Goal: Task Accomplishment & Management: Use online tool/utility

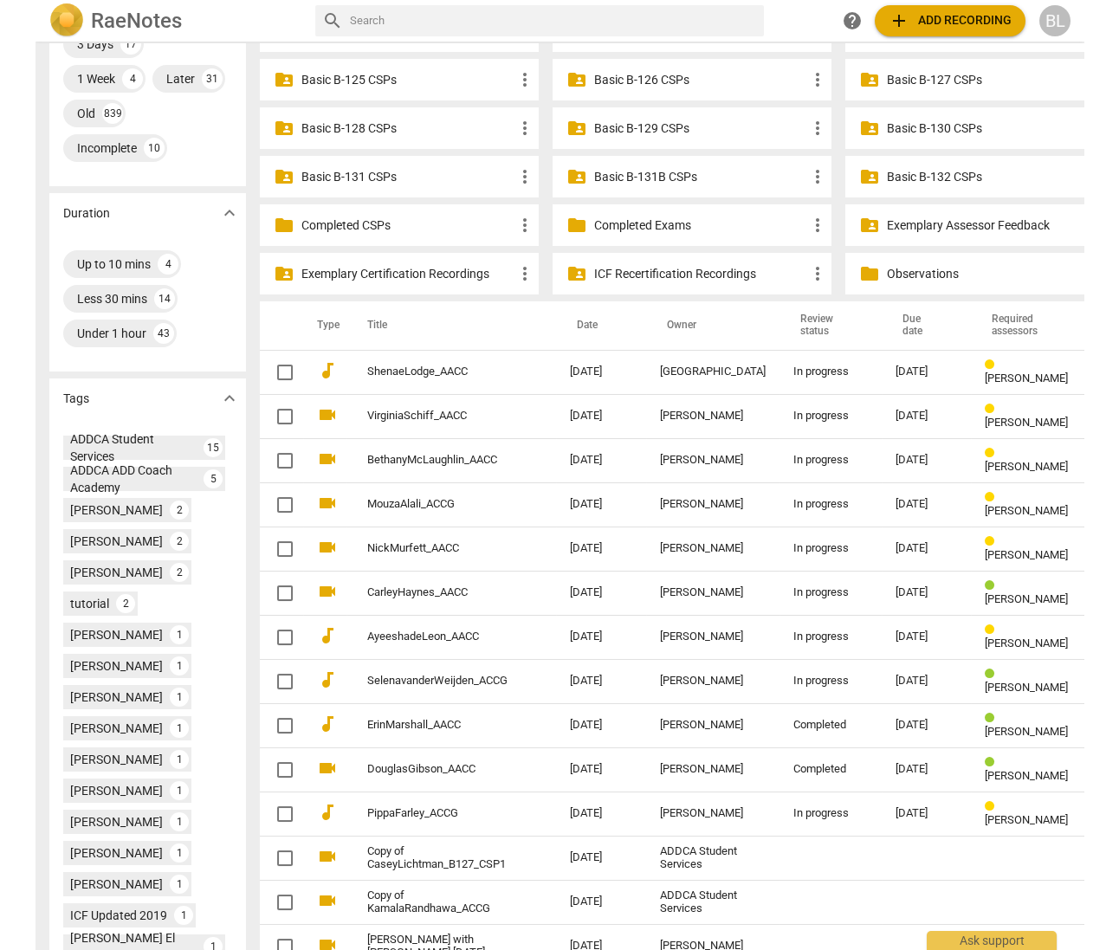
scroll to position [459, 0]
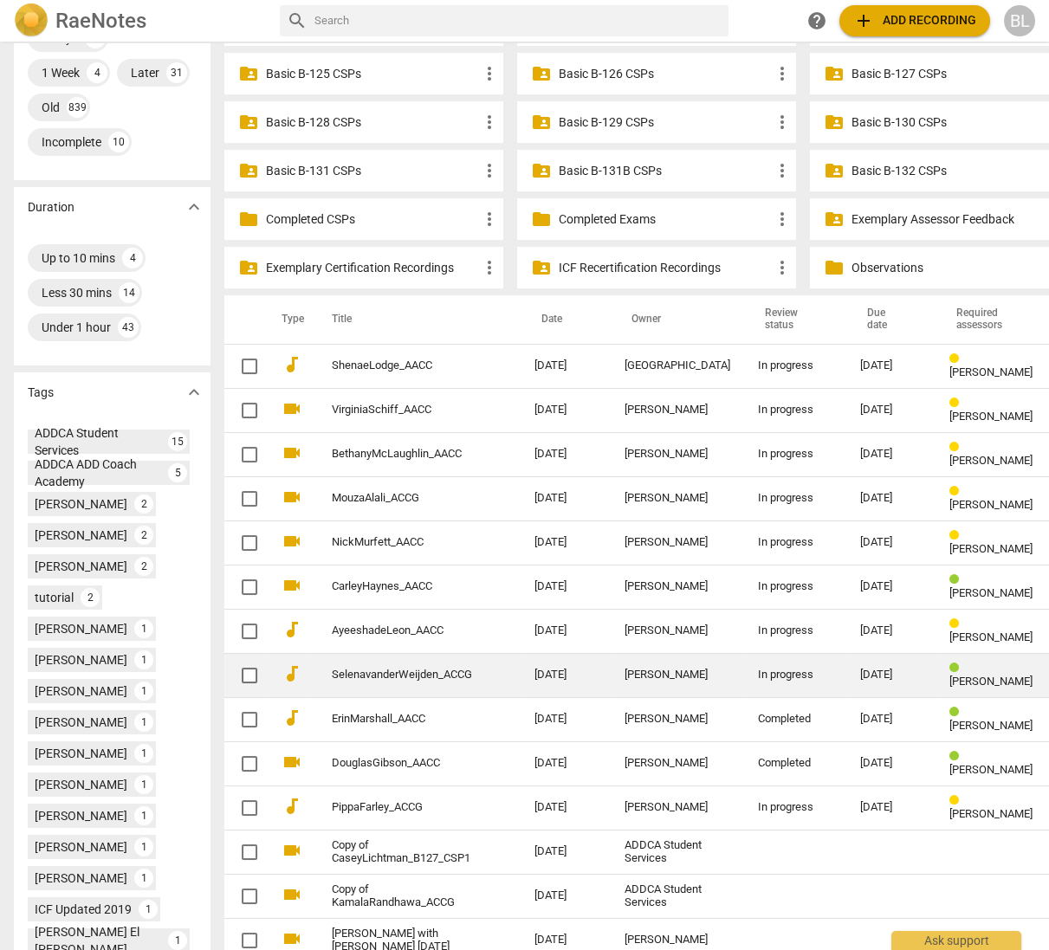
click at [949, 675] on span "[PERSON_NAME]" at bounding box center [990, 681] width 83 height 13
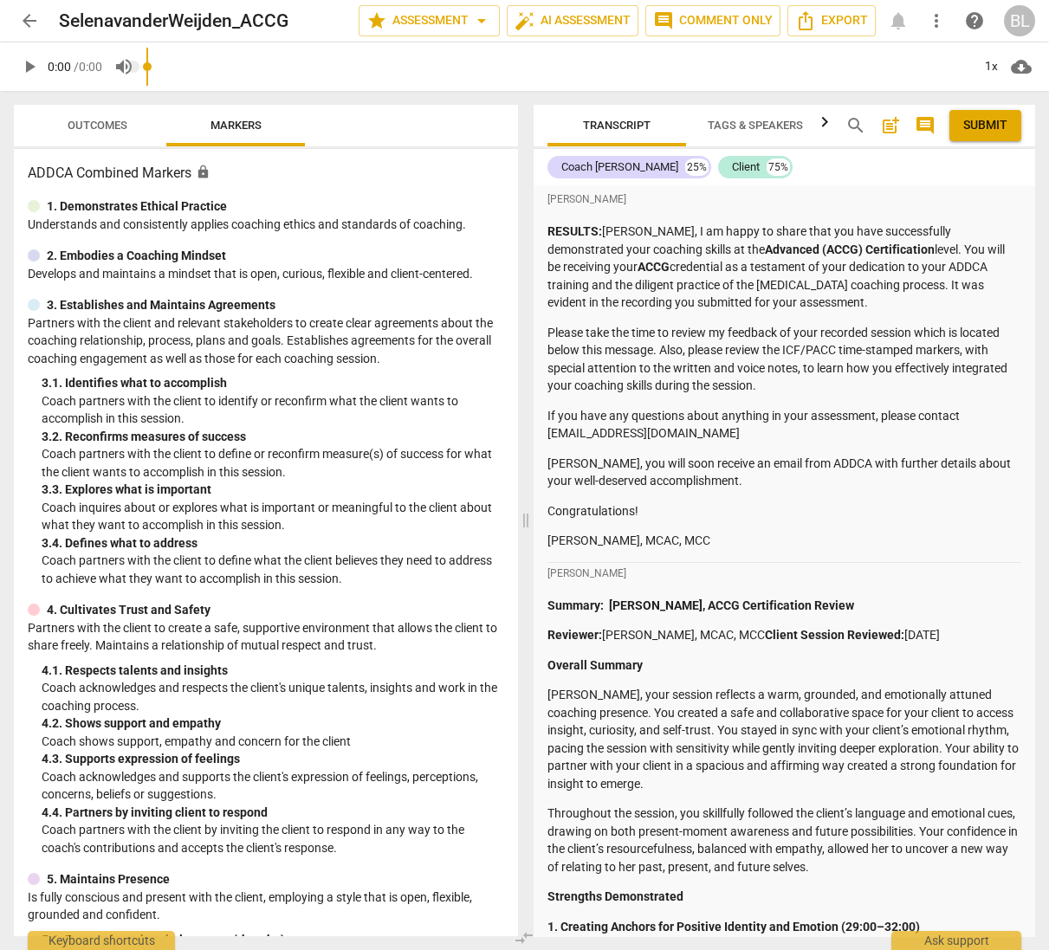
type input "0.71"
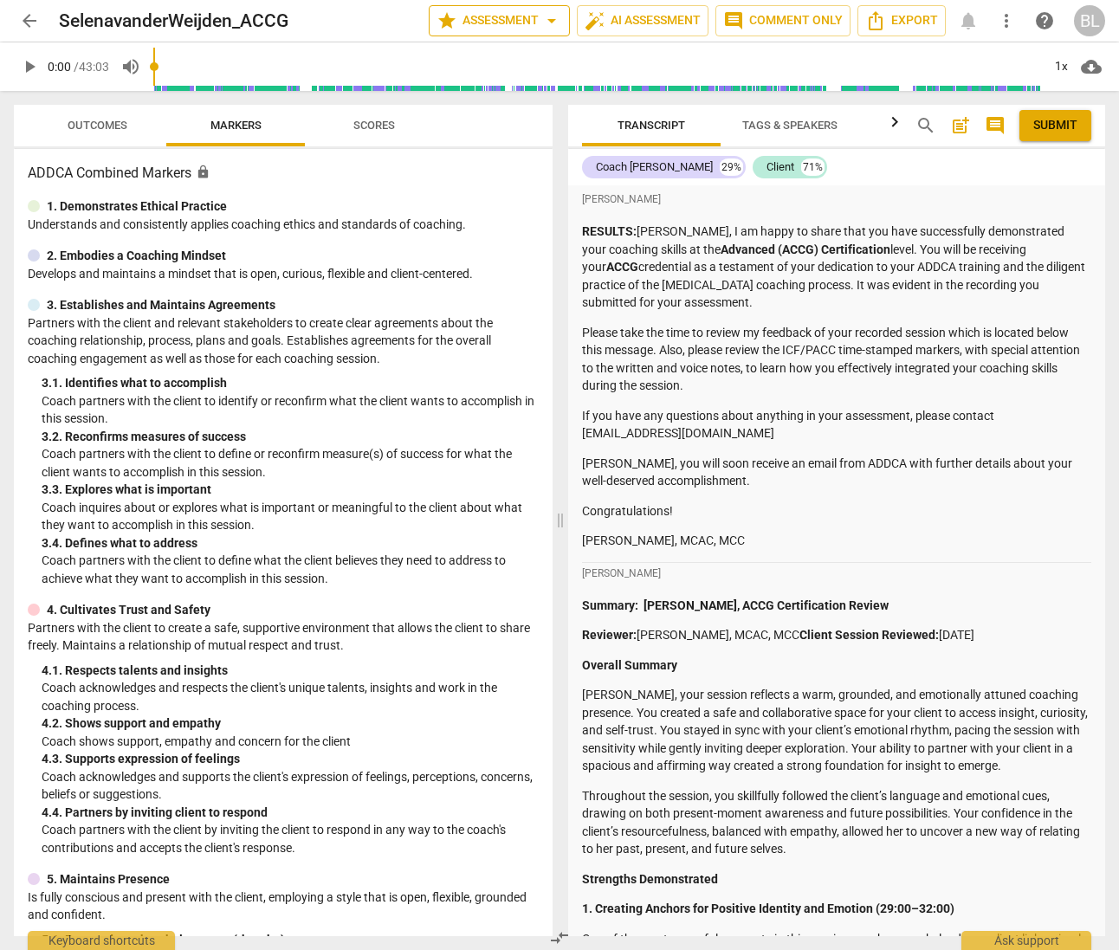
click at [508, 19] on span "star Assessment arrow_drop_down" at bounding box center [500, 20] width 126 height 21
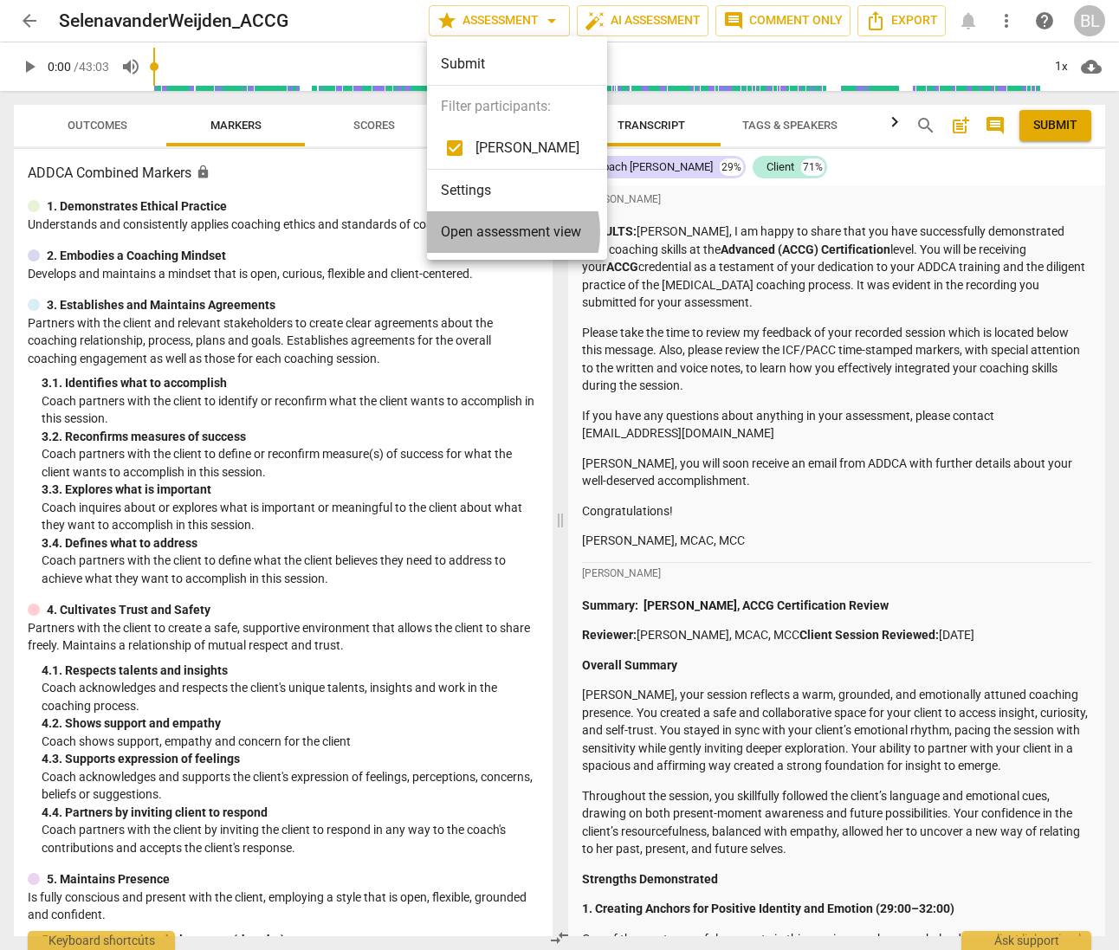
click at [488, 231] on span "Open assessment view" at bounding box center [511, 232] width 140 height 21
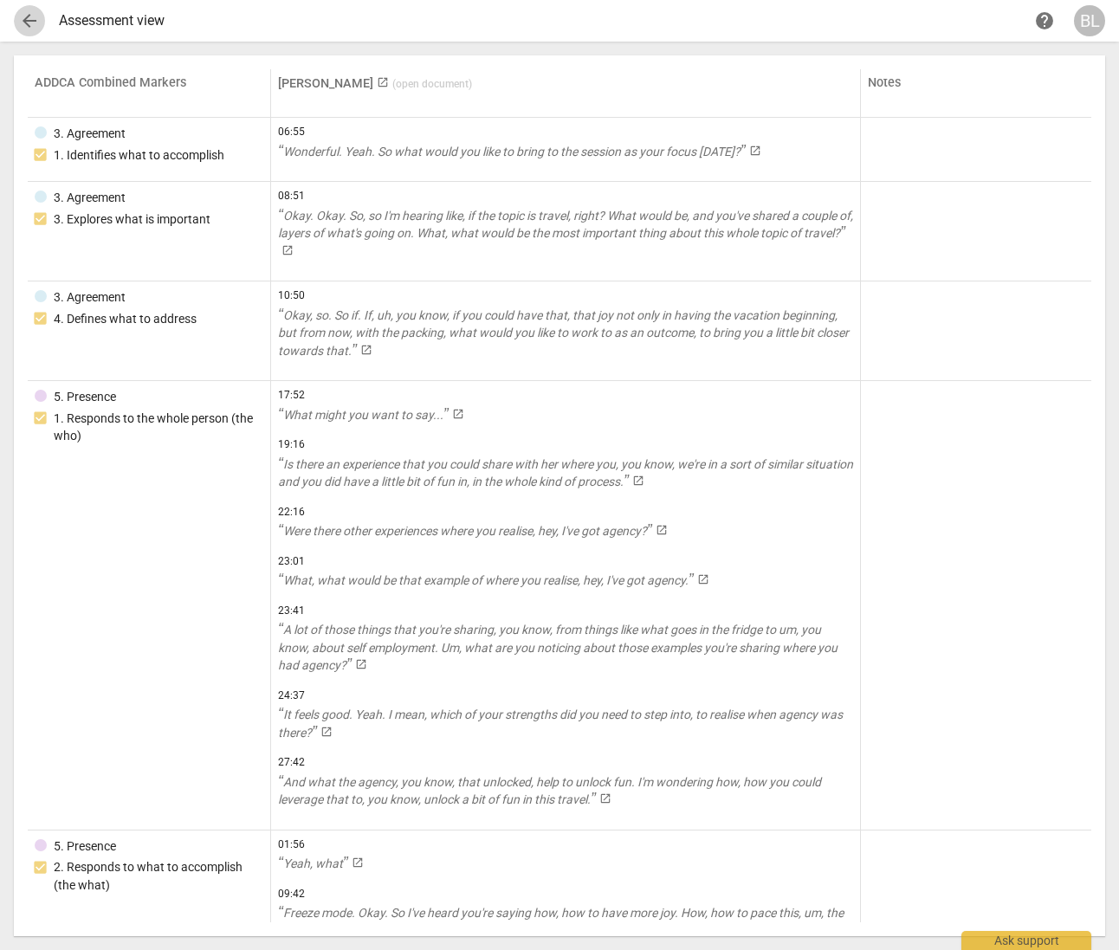
click at [28, 23] on span "arrow_back" at bounding box center [29, 20] width 21 height 21
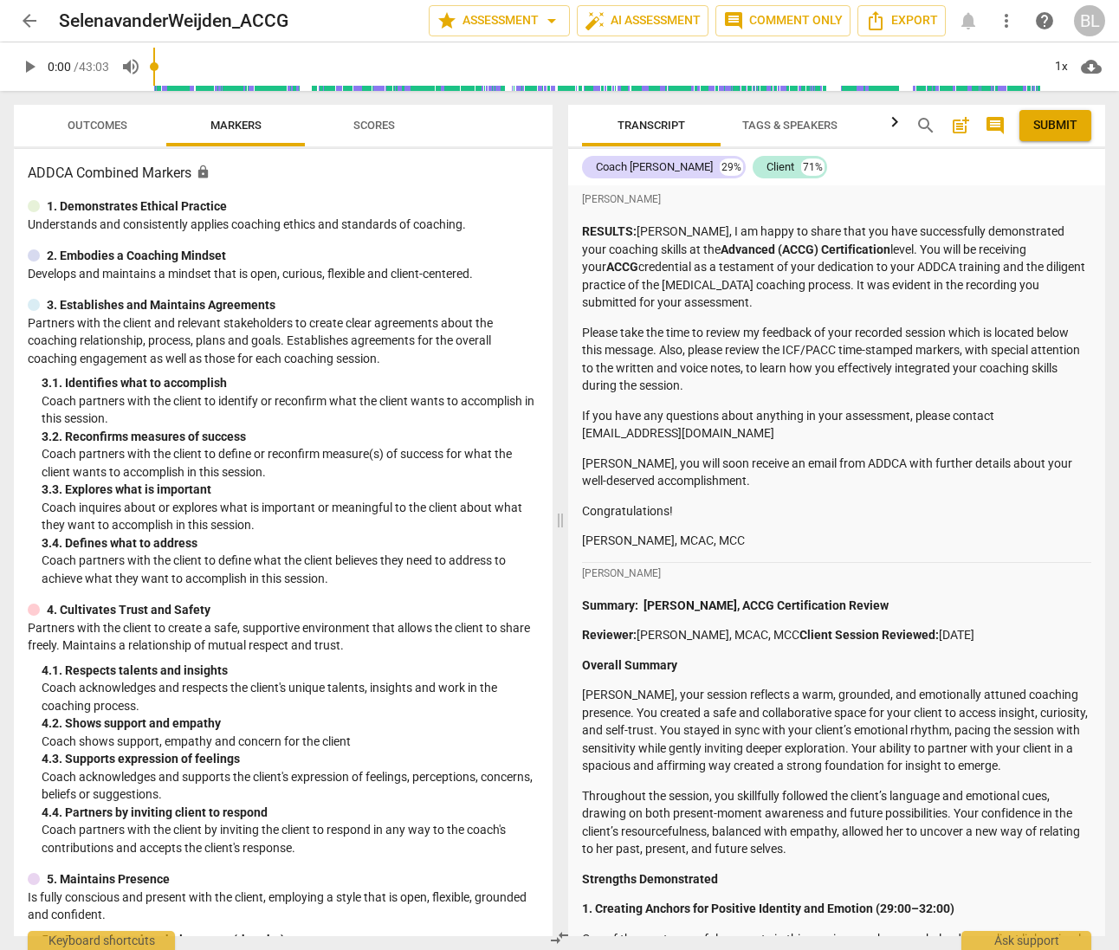
click at [29, 19] on span "arrow_back" at bounding box center [29, 20] width 21 height 21
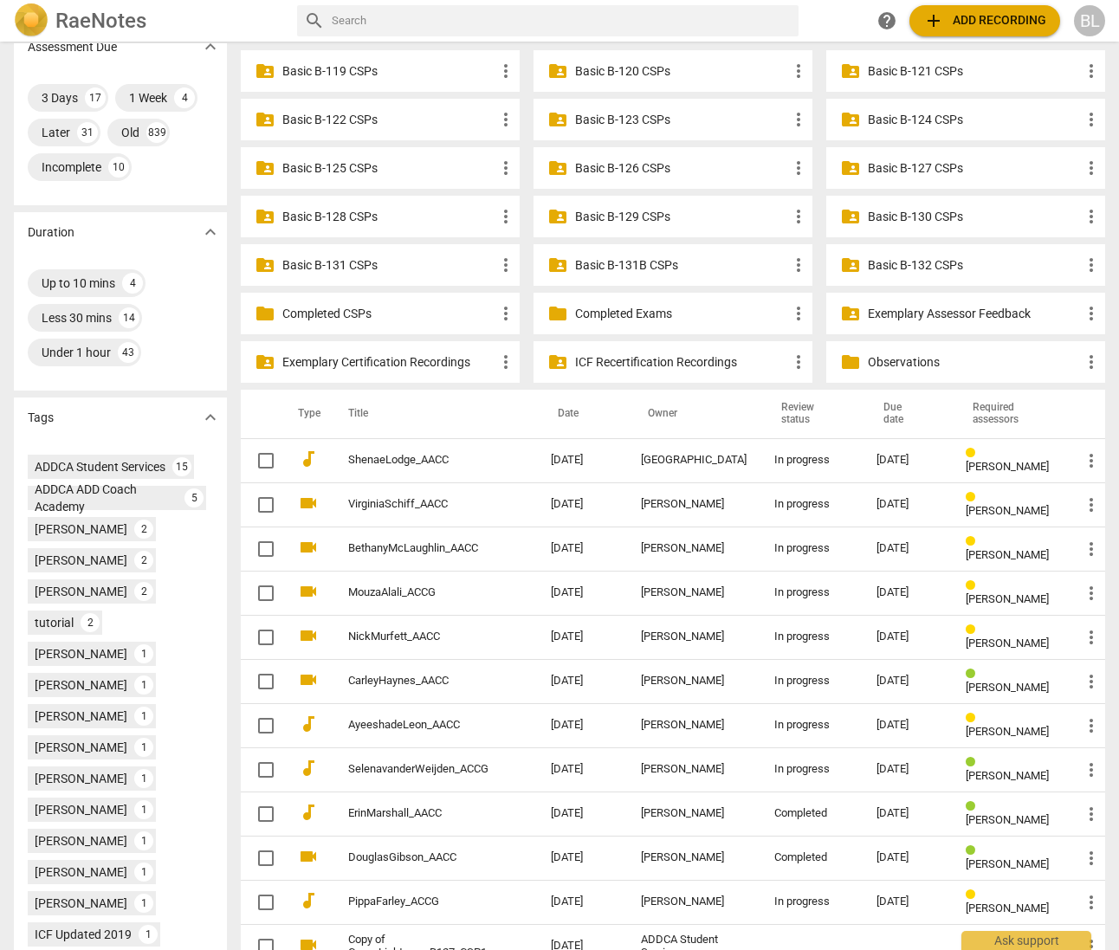
scroll to position [389, 0]
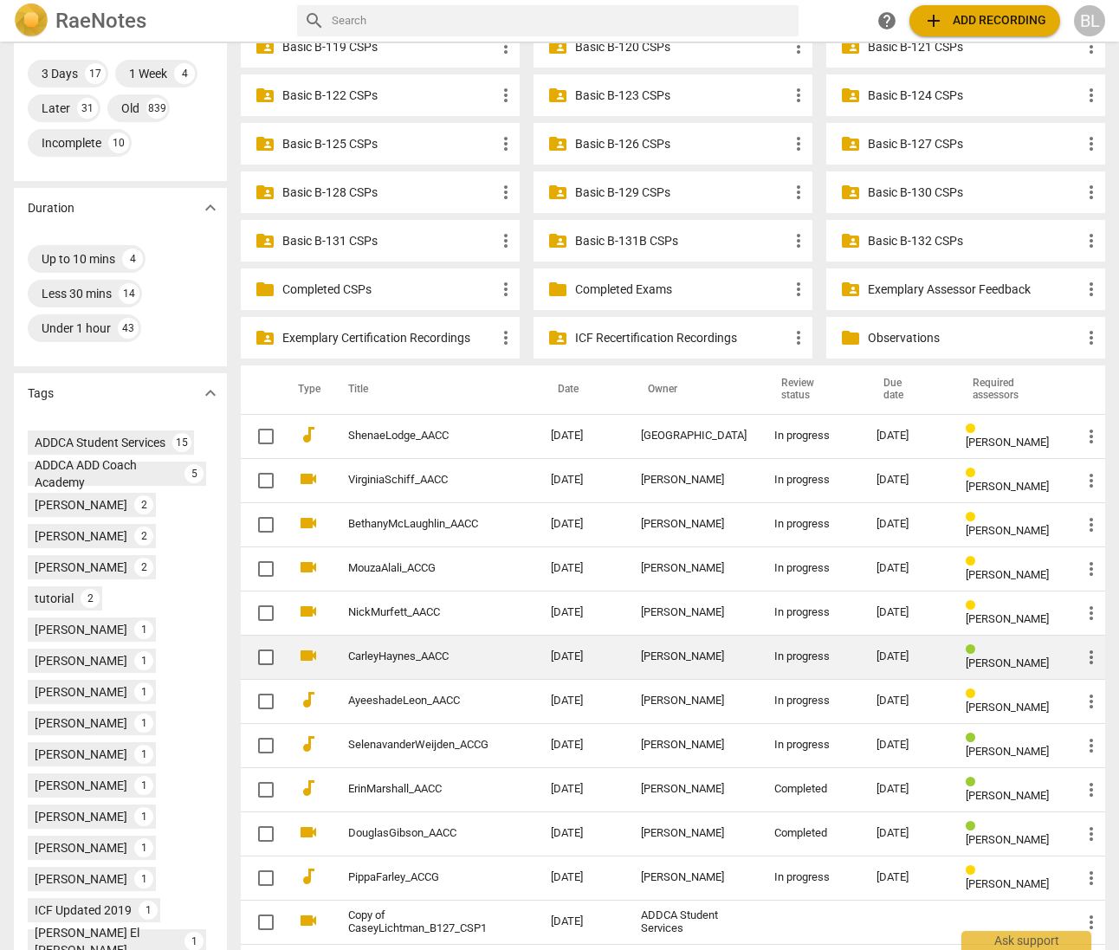
click at [790, 653] on div "In progress" at bounding box center [811, 656] width 74 height 13
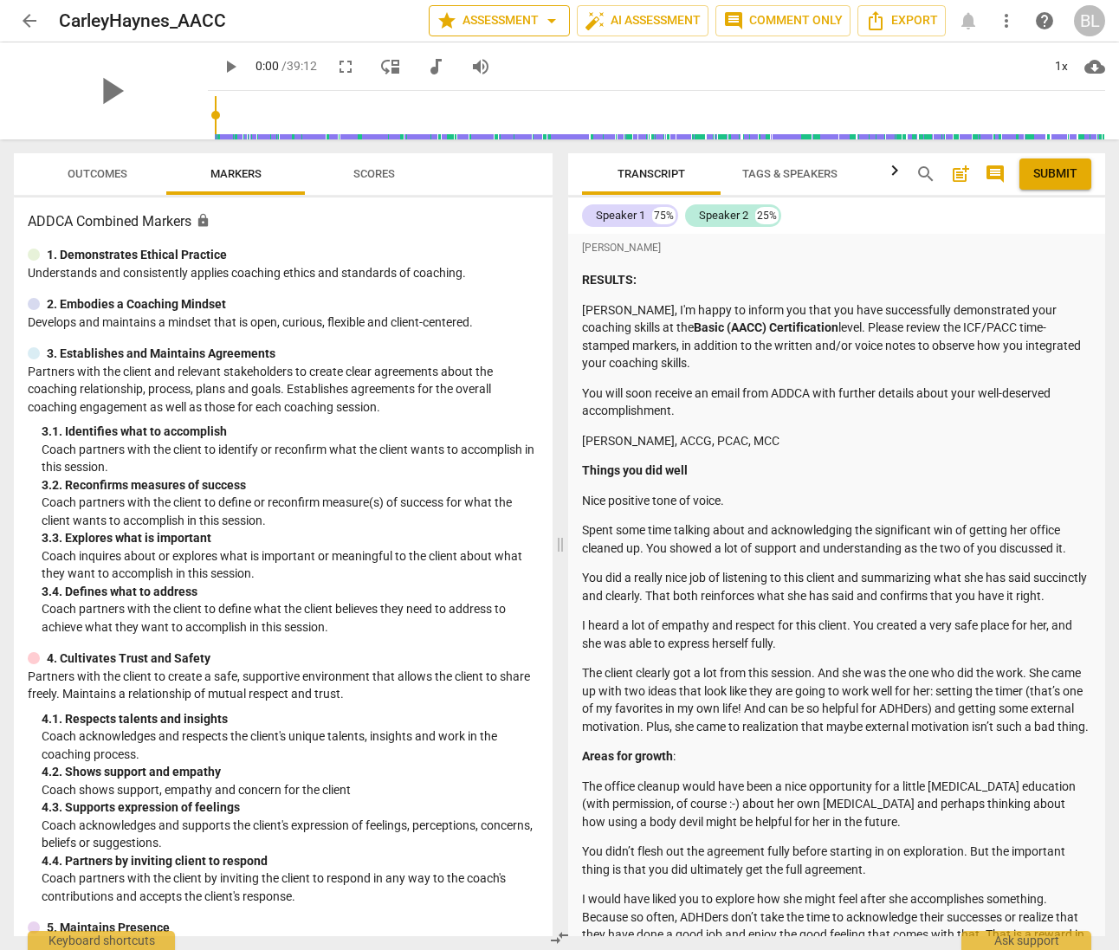
click at [503, 18] on span "star Assessment arrow_drop_down" at bounding box center [500, 20] width 126 height 21
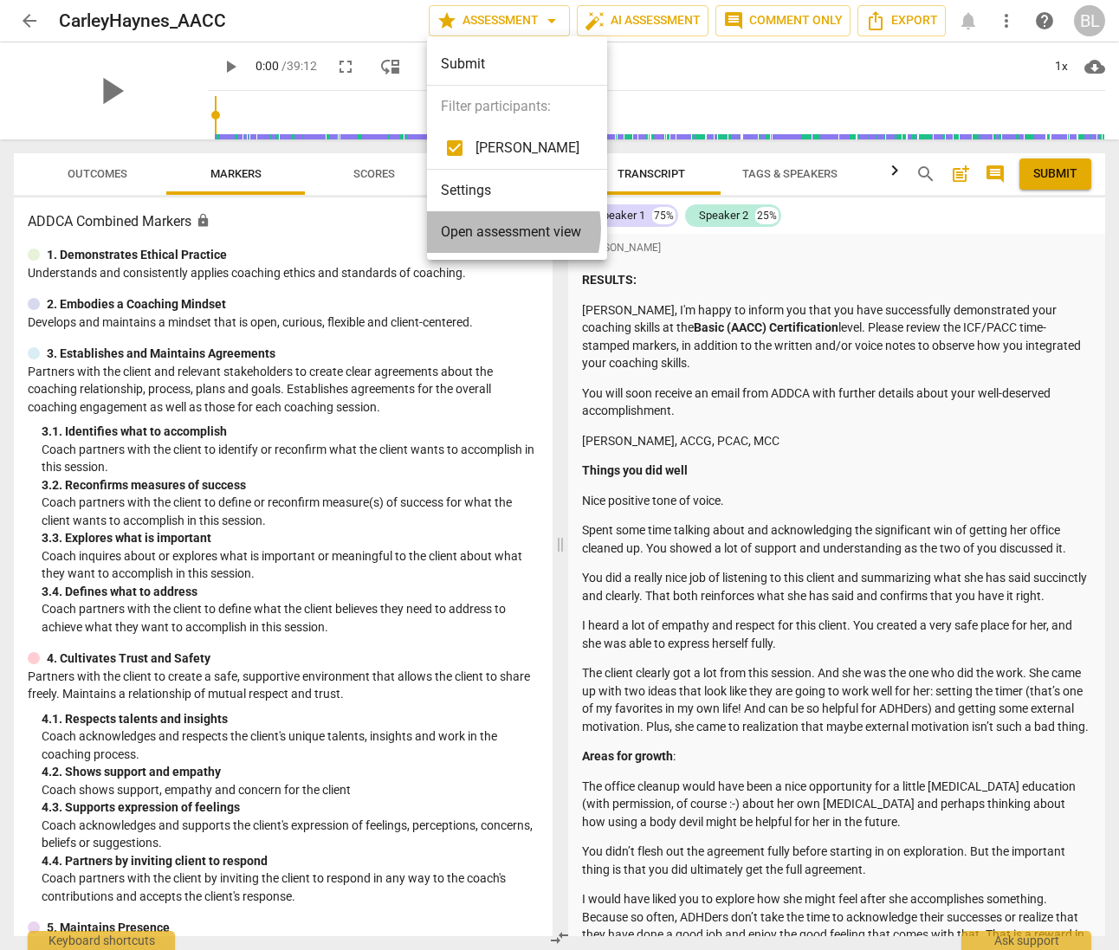
click at [492, 228] on span "Open assessment view" at bounding box center [511, 232] width 140 height 21
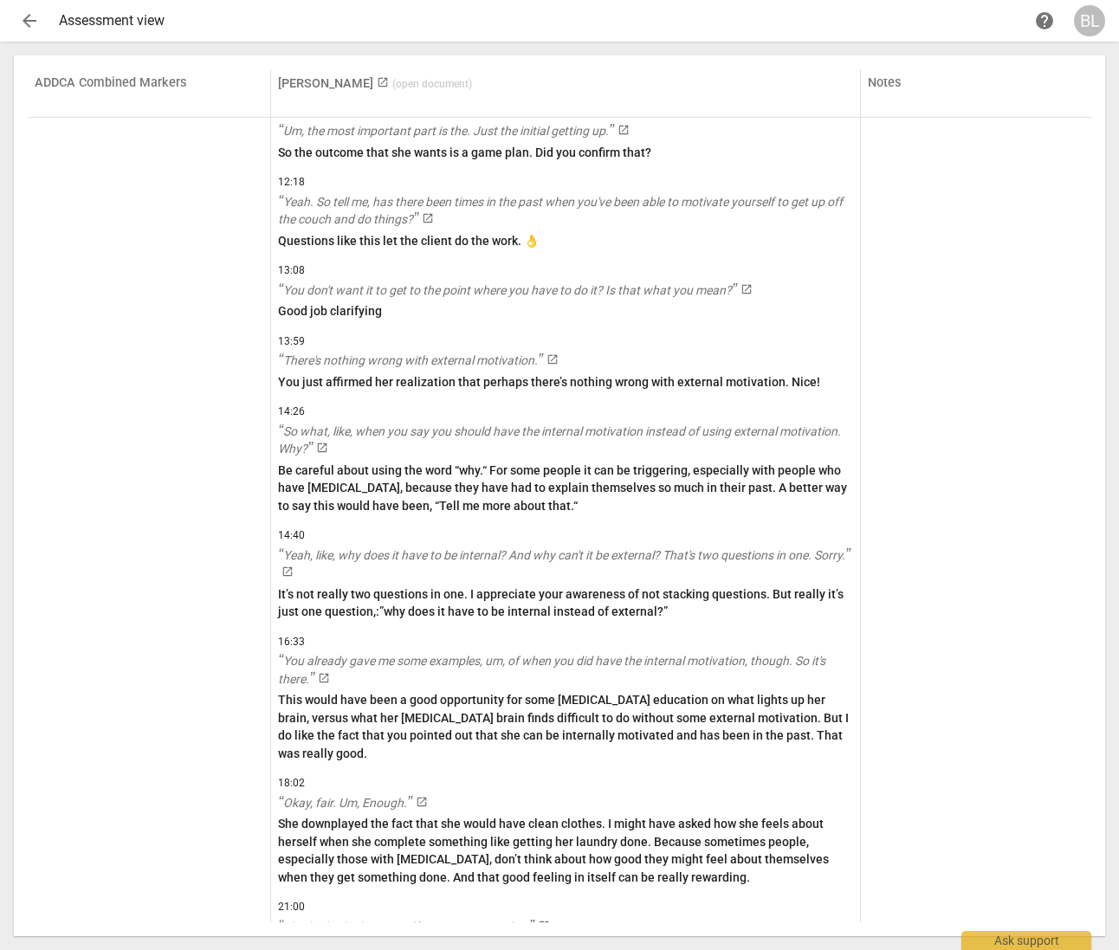
scroll to position [6840, 0]
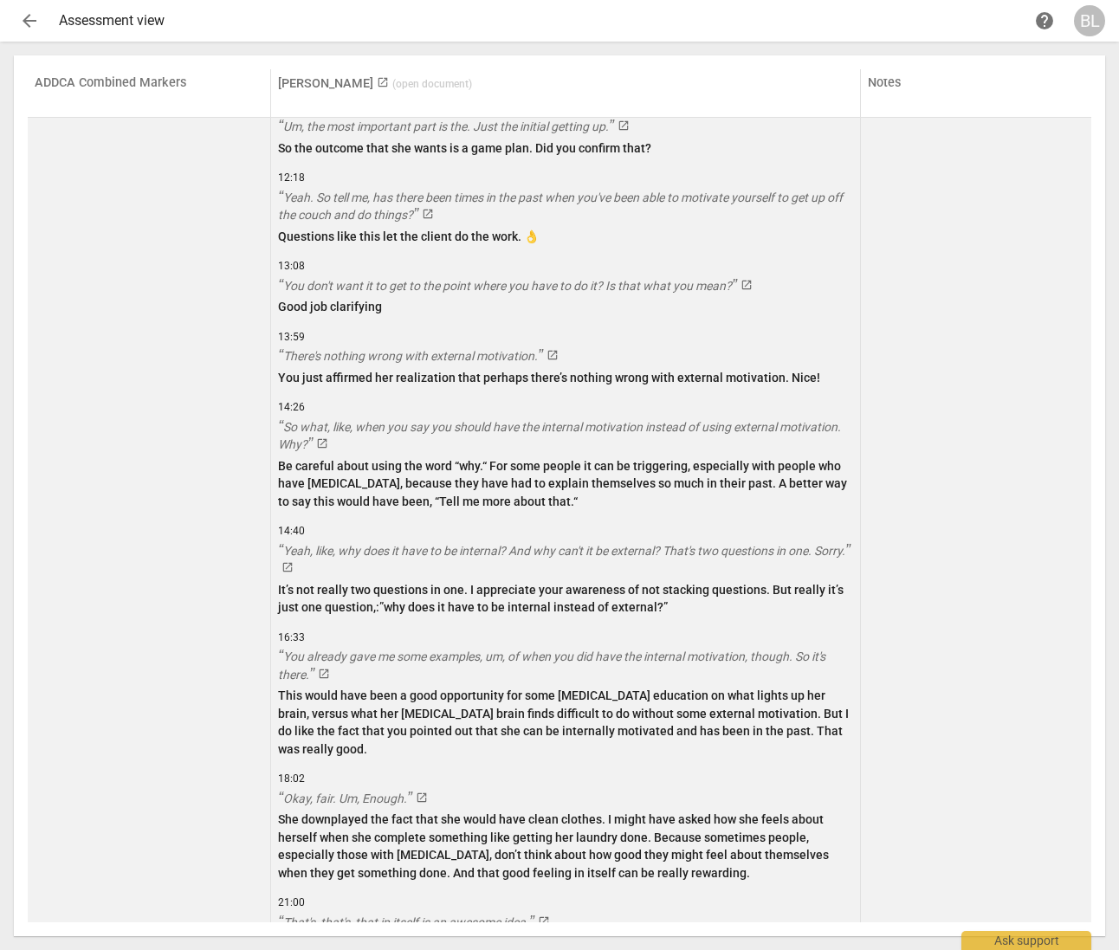
click at [962, 767] on div at bounding box center [976, 683] width 217 height 1697
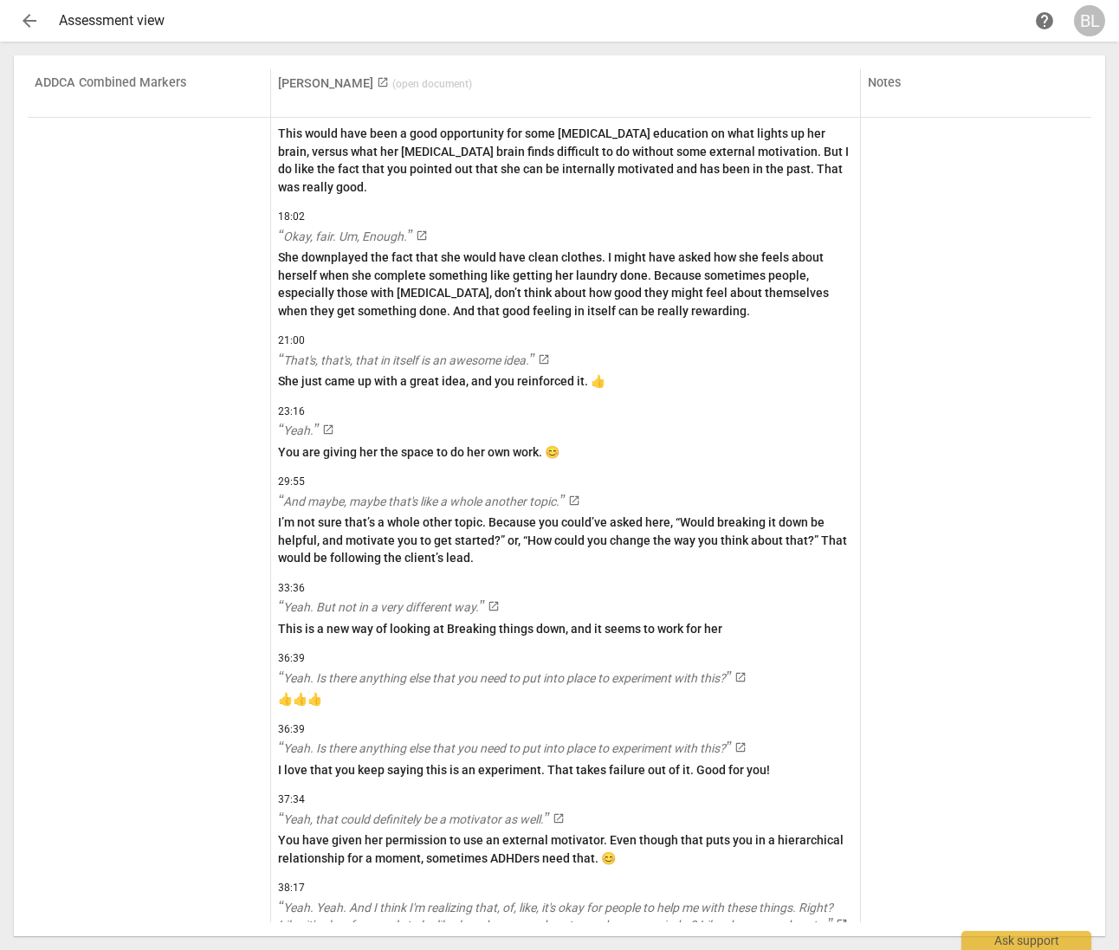
scroll to position [7470, 0]
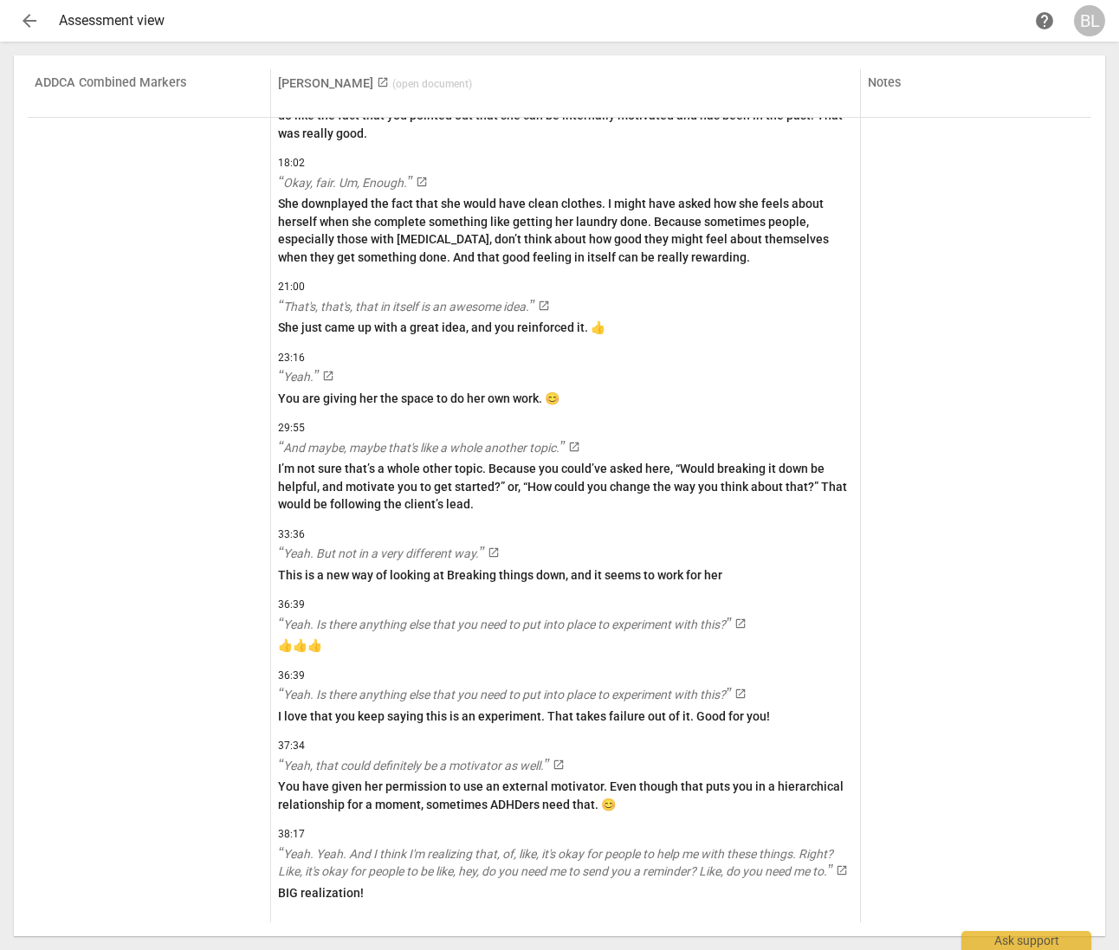
click at [29, 20] on span "arrow_back" at bounding box center [29, 20] width 21 height 21
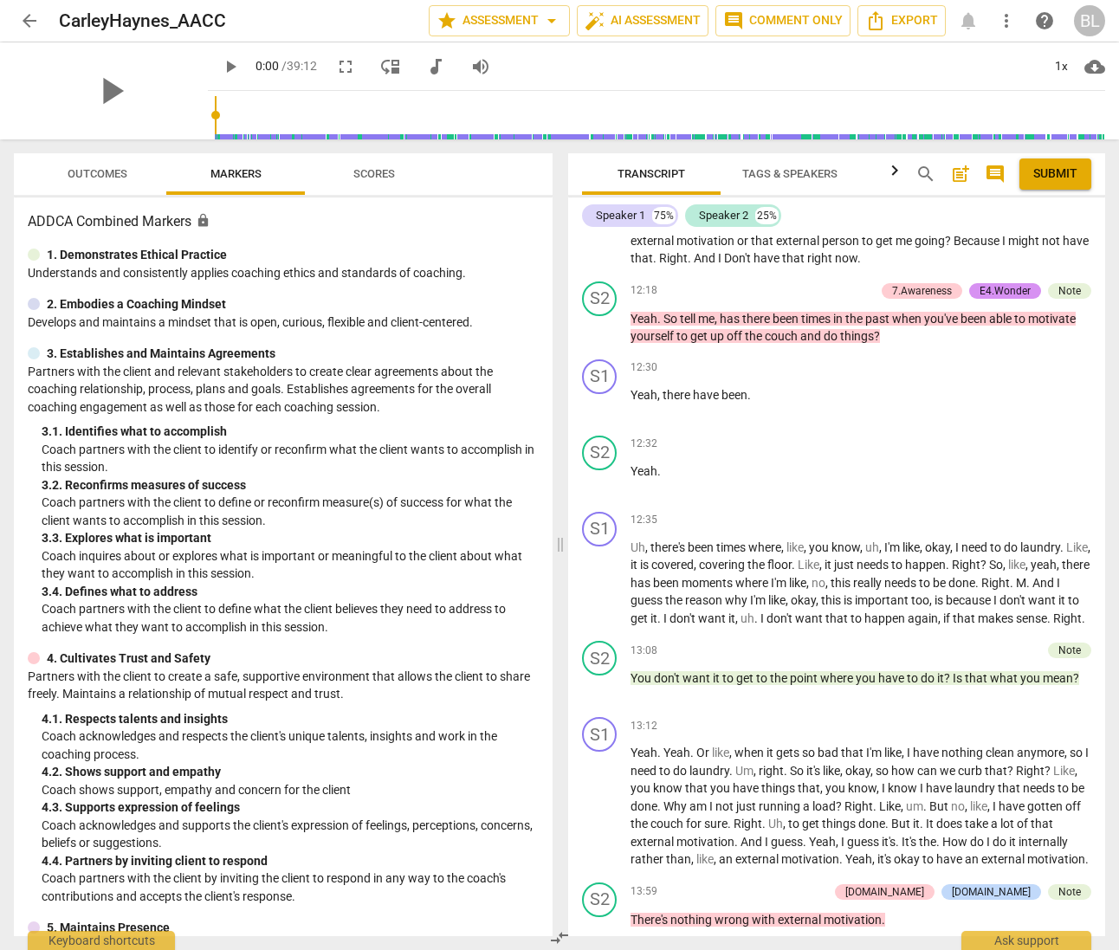
scroll to position [5906, 0]
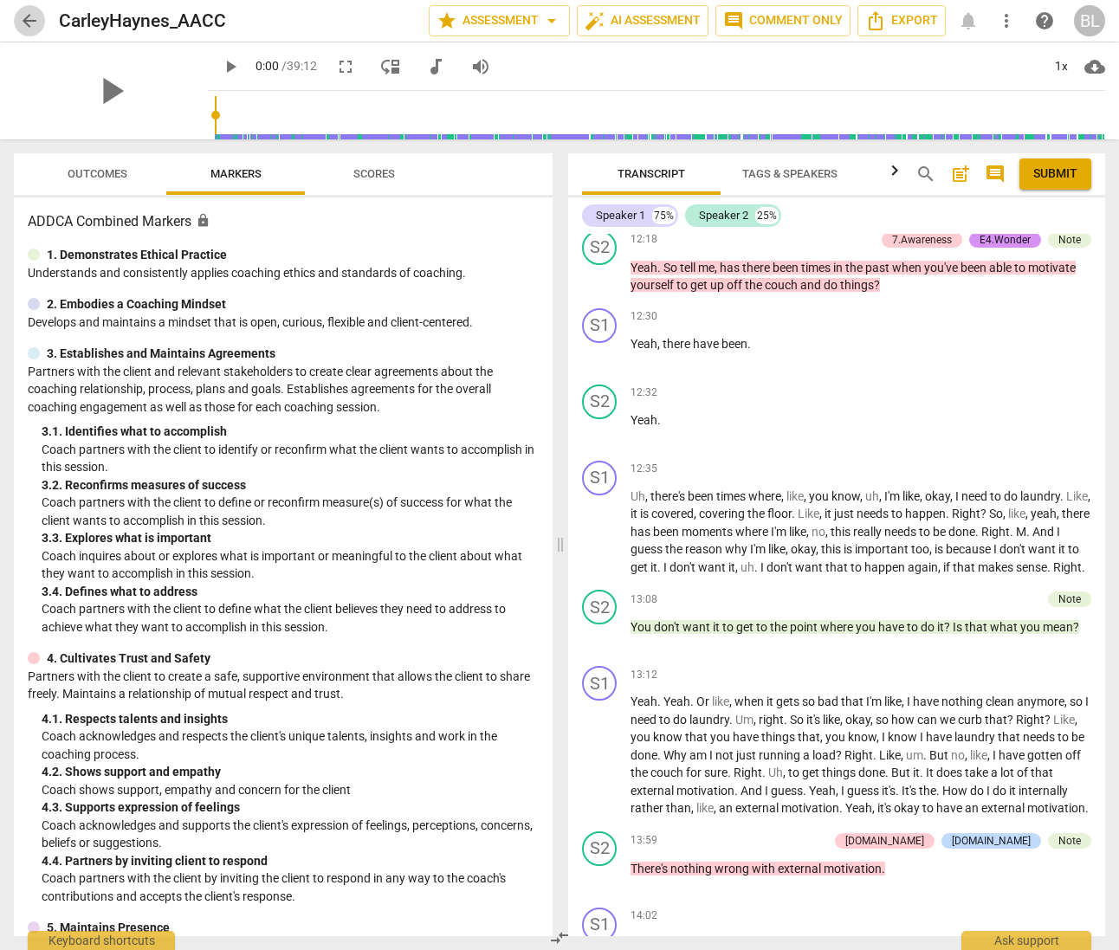
click at [34, 23] on span "arrow_back" at bounding box center [29, 20] width 21 height 21
